Goal: Navigation & Orientation: Find specific page/section

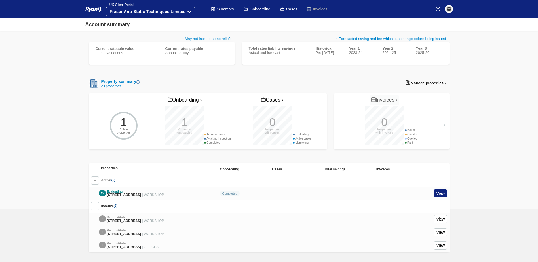
scroll to position [85, 0]
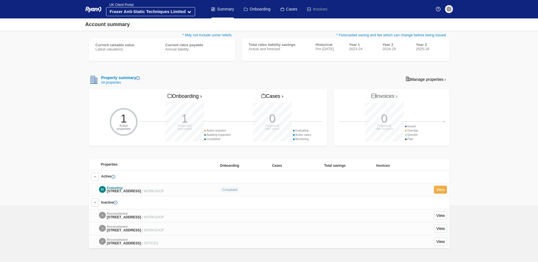
click at [438, 186] on link "View" at bounding box center [440, 190] width 13 height 8
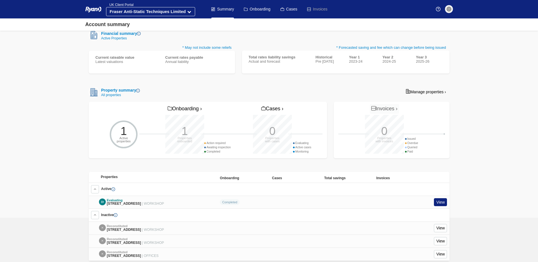
scroll to position [57, 0]
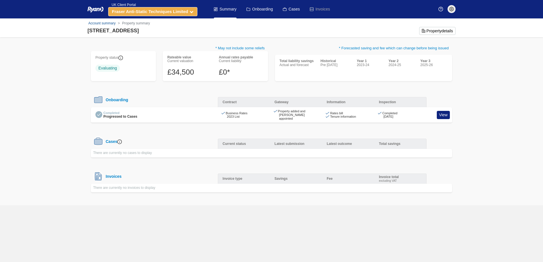
click at [185, 12] on strong "Fraser Anti-Static Techniques Limited" at bounding box center [150, 11] width 76 height 5
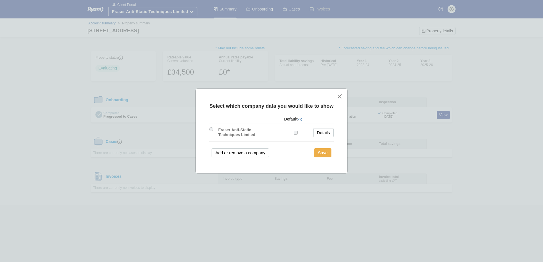
click at [320, 154] on button "Save" at bounding box center [322, 152] width 17 height 9
click at [319, 154] on button "Save" at bounding box center [322, 152] width 17 height 9
click at [339, 98] on button "close" at bounding box center [340, 96] width 6 height 6
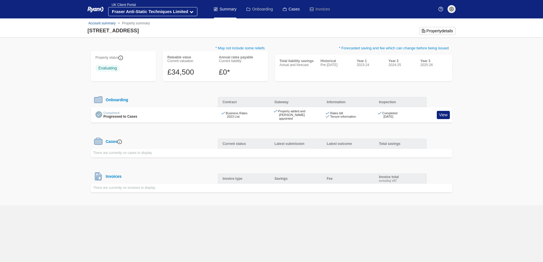
click at [253, 9] on link "Onboarding" at bounding box center [259, 9] width 26 height 18
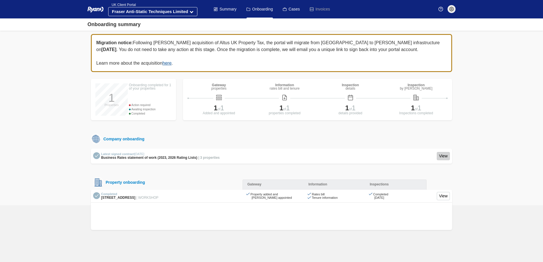
click at [438, 154] on link "View" at bounding box center [443, 156] width 13 height 8
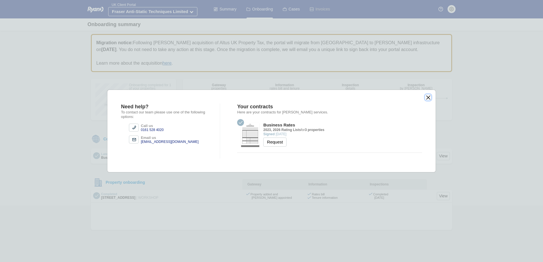
click at [427, 99] on button "close" at bounding box center [428, 98] width 6 height 6
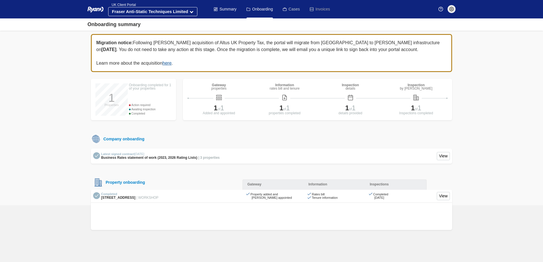
click at [288, 11] on link "Cases" at bounding box center [291, 9] width 17 height 18
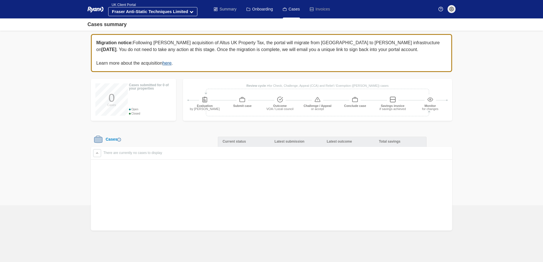
click at [220, 8] on link "Summary" at bounding box center [225, 9] width 23 height 18
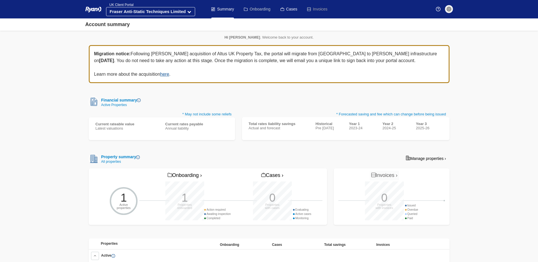
click at [265, 10] on link "Onboarding" at bounding box center [257, 9] width 26 height 18
